Goal: Information Seeking & Learning: Check status

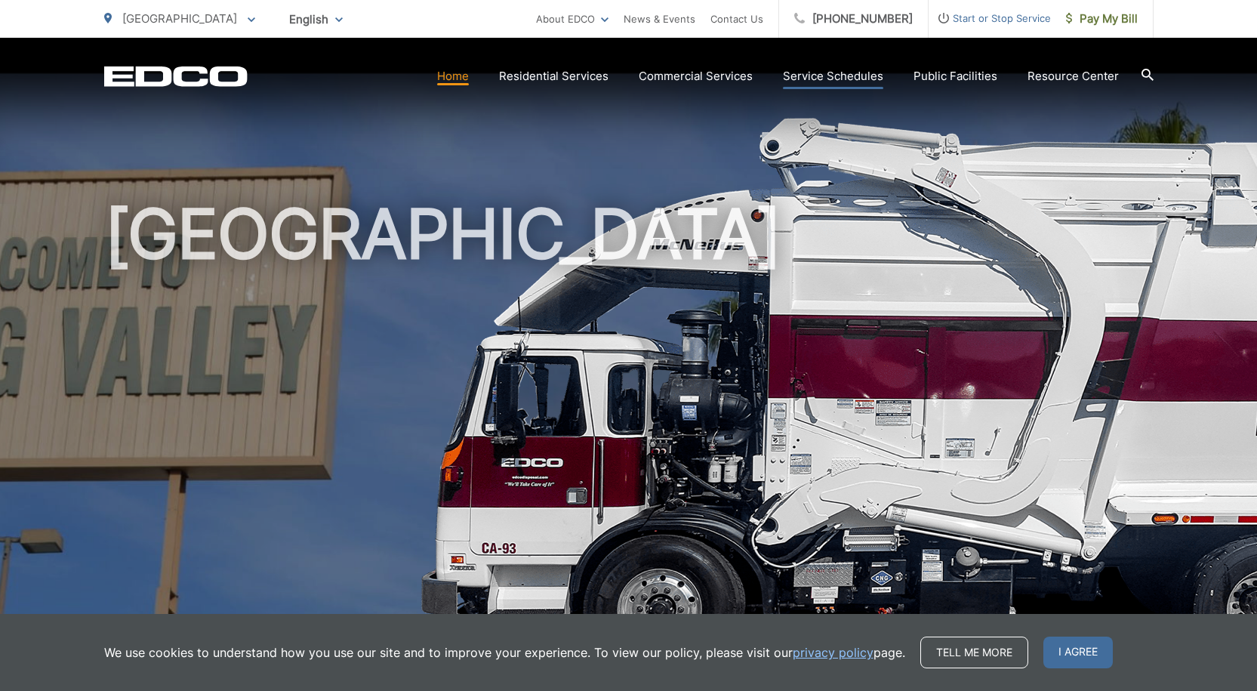
click at [853, 76] on link "Service Schedules" at bounding box center [833, 76] width 100 height 18
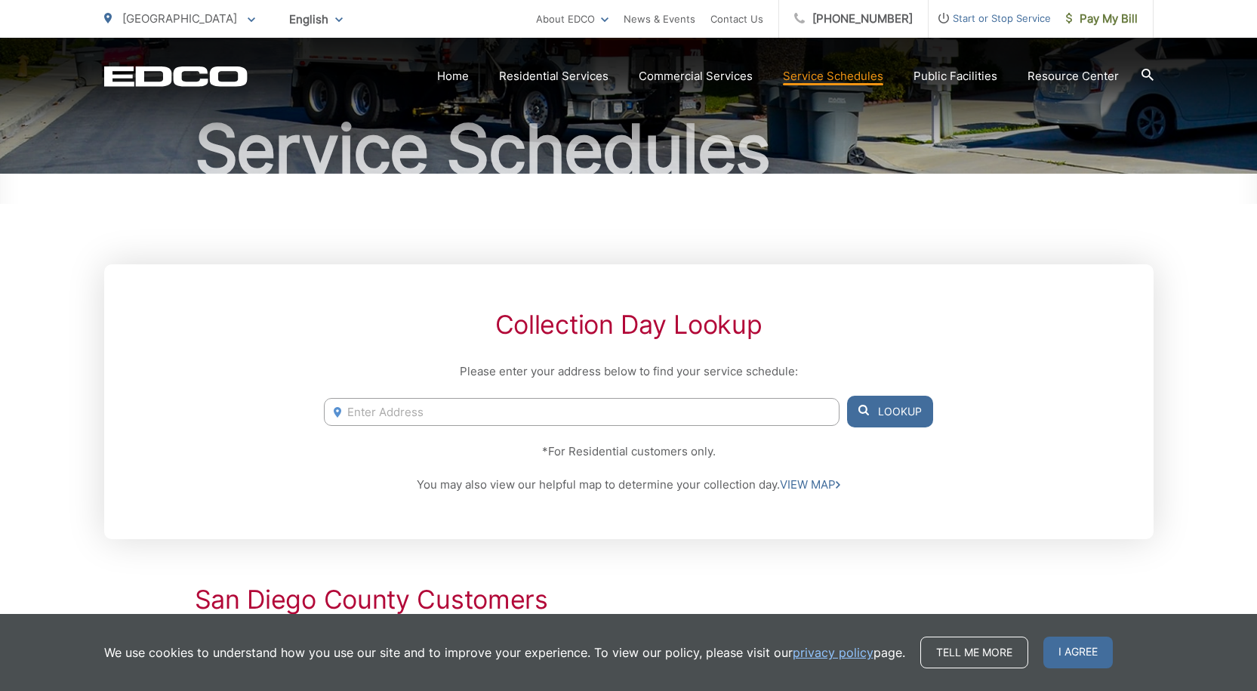
scroll to position [151, 0]
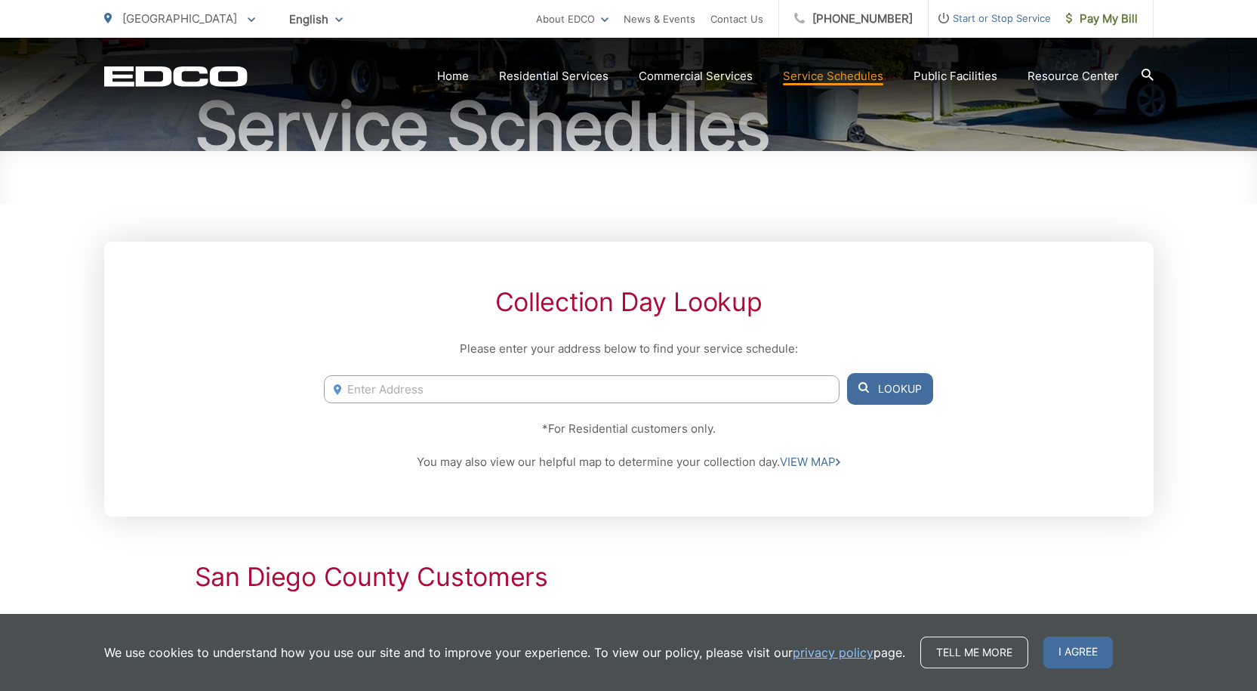
click at [388, 387] on input "Enter Address" at bounding box center [581, 389] width 515 height 28
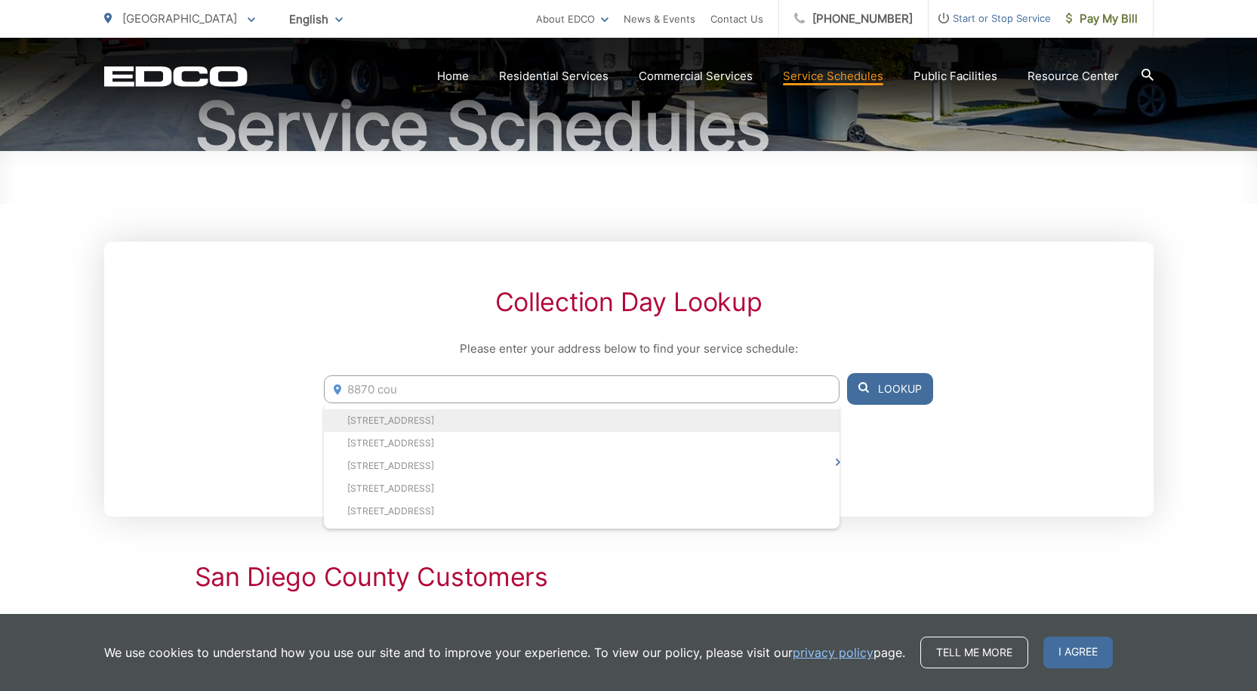
click at [418, 423] on li "[STREET_ADDRESS]" at bounding box center [581, 420] width 515 height 23
type input "[STREET_ADDRESS]"
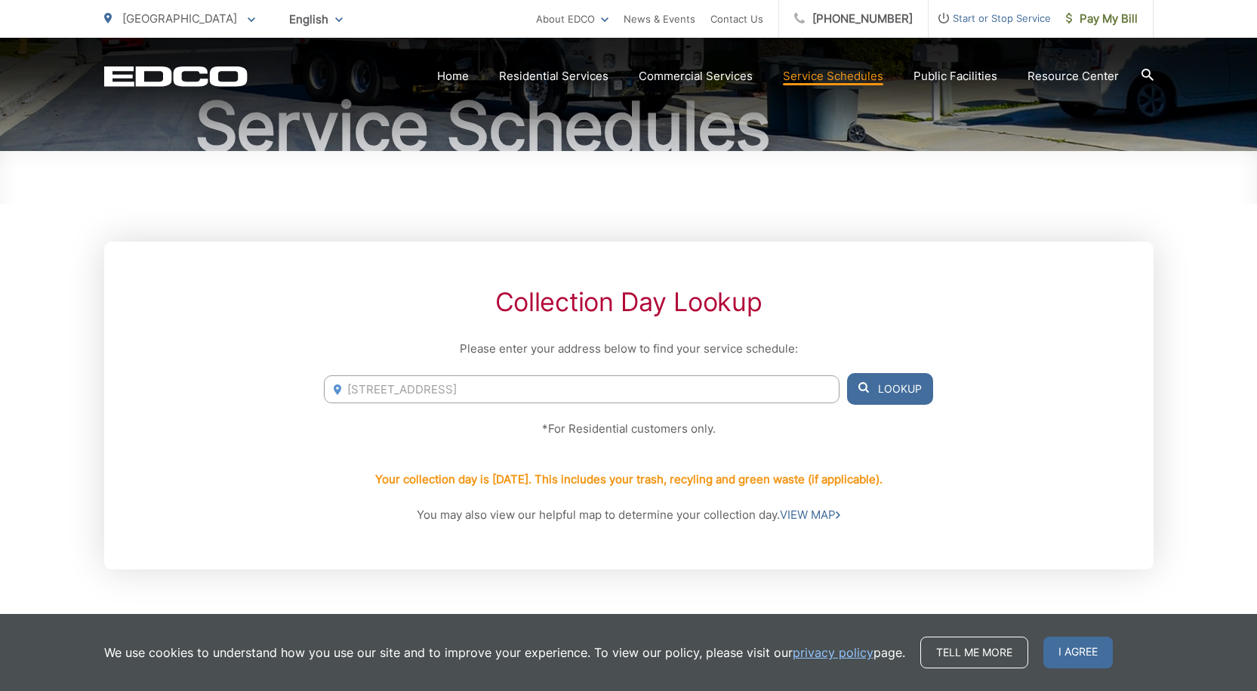
drag, startPoint x: 881, startPoint y: 386, endPoint x: 902, endPoint y: 393, distance: 22.5
click at [882, 387] on button "Lookup" at bounding box center [890, 389] width 86 height 32
click at [797, 512] on link "VIEW MAP" at bounding box center [810, 515] width 60 height 18
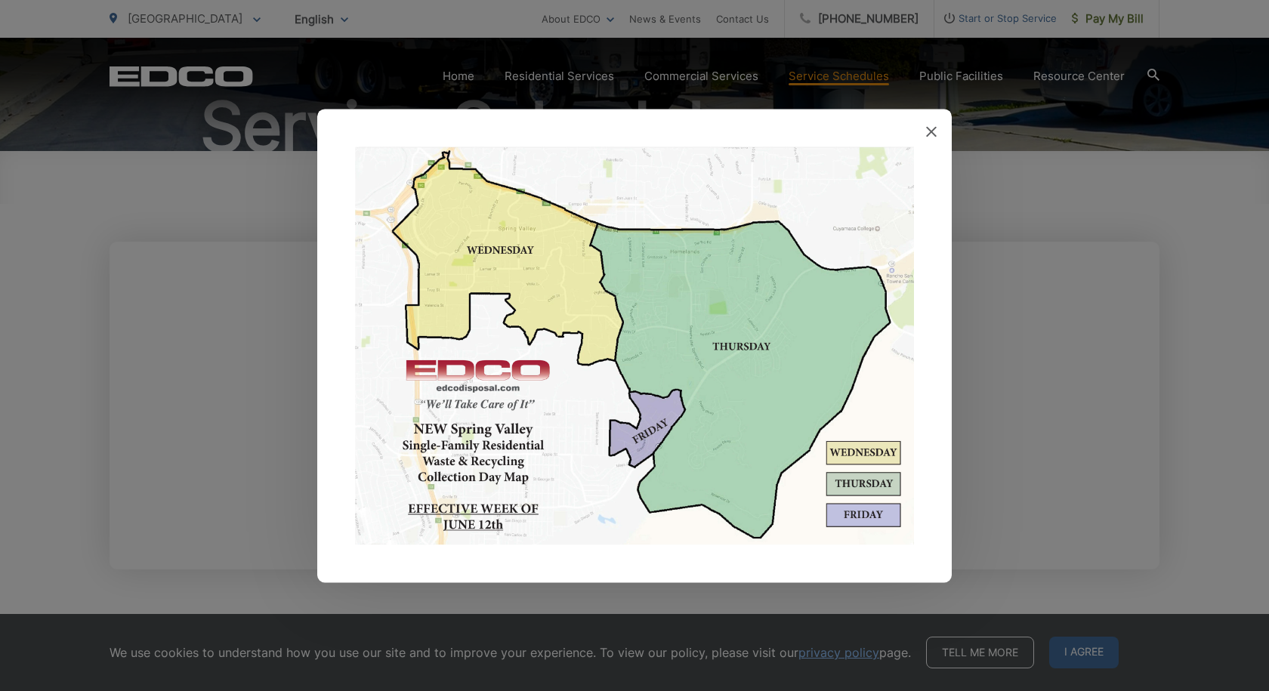
click at [523, 262] on img at bounding box center [634, 345] width 559 height 398
click at [925, 131] on div at bounding box center [634, 345] width 634 height 473
click at [930, 138] on span at bounding box center [931, 132] width 11 height 15
